Goal: Navigation & Orientation: Find specific page/section

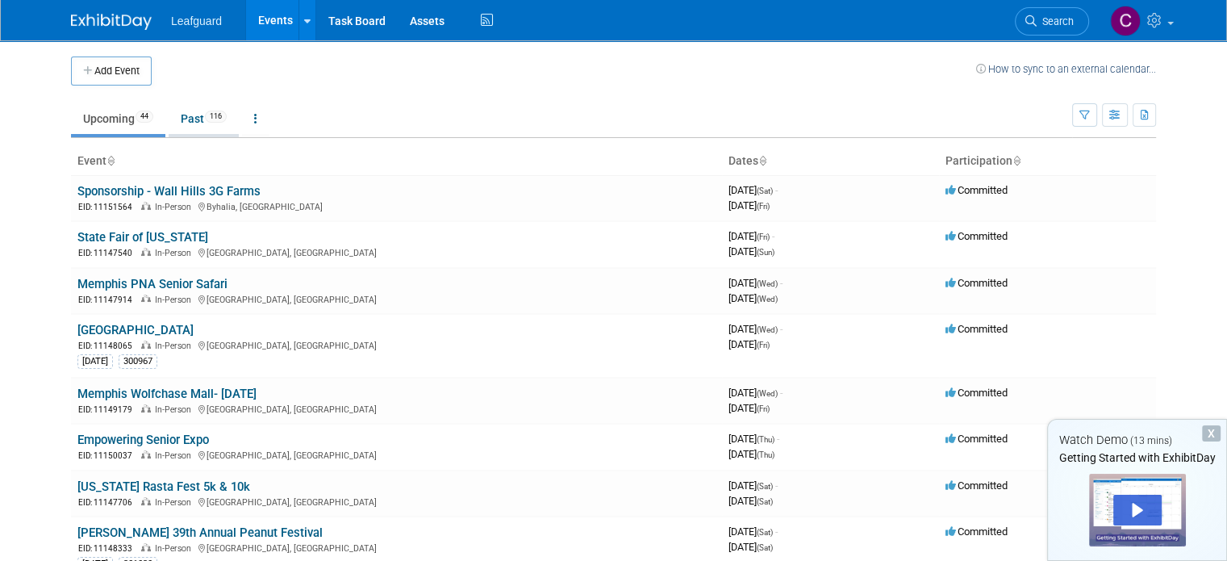
click at [171, 110] on link "Past 116" at bounding box center [204, 118] width 70 height 31
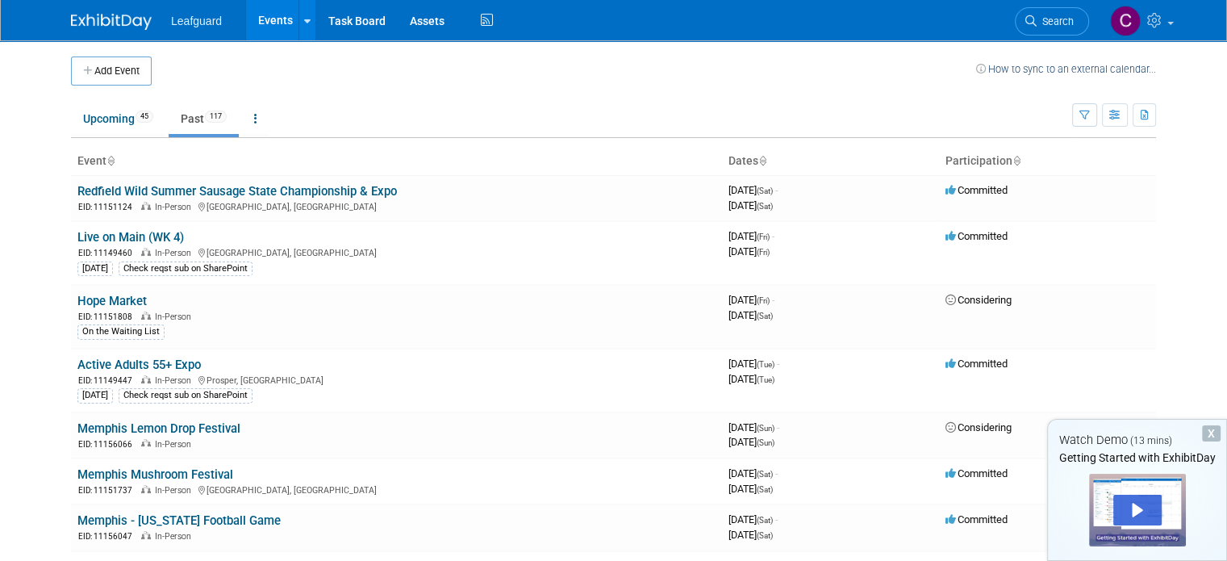
click at [187, 25] on span "Leafguard" at bounding box center [196, 21] width 51 height 13
click at [278, 38] on link "Events" at bounding box center [275, 20] width 59 height 40
click at [530, 69] on td at bounding box center [564, 70] width 825 height 29
click at [1211, 435] on div "X" at bounding box center [1211, 433] width 19 height 16
